Goal: Find specific page/section: Find specific page/section

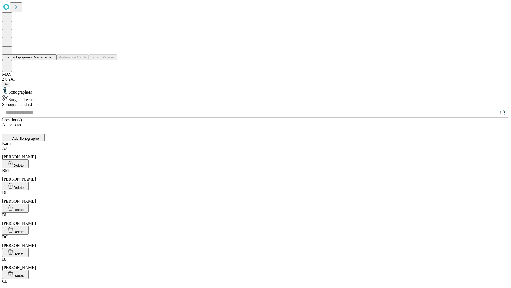
click at [51, 60] on button "Staff & Equipment Management" at bounding box center [29, 57] width 55 height 6
